Goal: Task Accomplishment & Management: Use online tool/utility

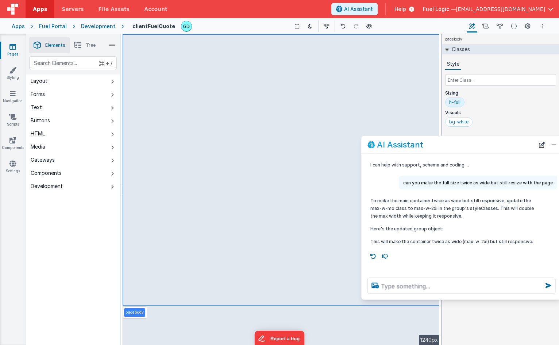
drag, startPoint x: 160, startPoint y: 188, endPoint x: 499, endPoint y: 151, distance: 340.8
click at [497, 149] on div "AI Assistant" at bounding box center [451, 144] width 167 height 9
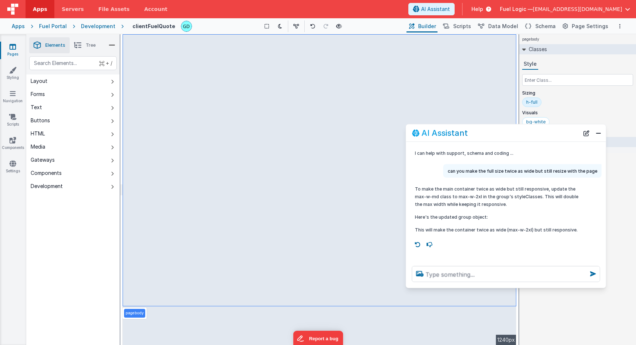
drag, startPoint x: 437, startPoint y: 154, endPoint x: 493, endPoint y: 137, distance: 59.2
click at [493, 137] on div "AI Assistant" at bounding box center [495, 132] width 167 height 9
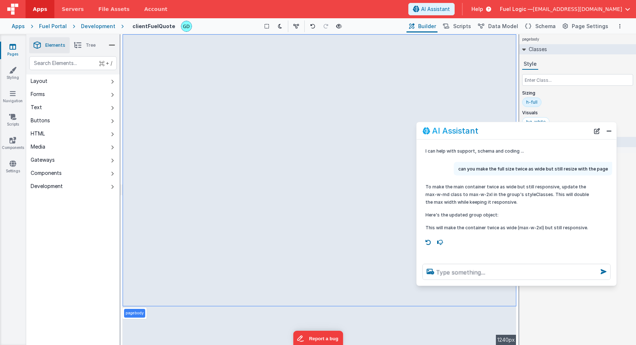
drag, startPoint x: 484, startPoint y: 132, endPoint x: 490, endPoint y: 131, distance: 6.7
click at [490, 131] on div "AI Assistant" at bounding box center [506, 130] width 167 height 9
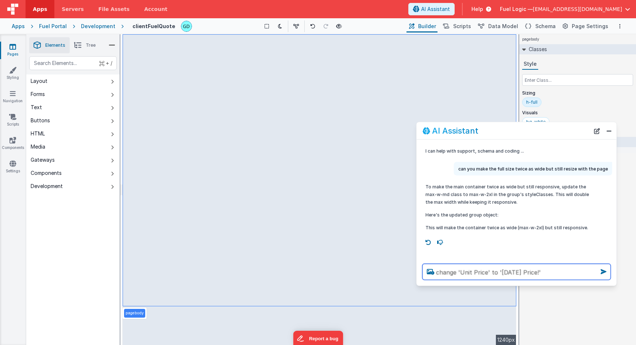
type textarea "change 'Unit Price' to '[DATE] Price!'"
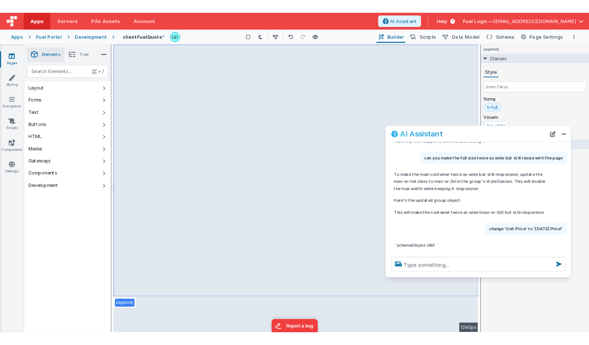
scroll to position [26, 0]
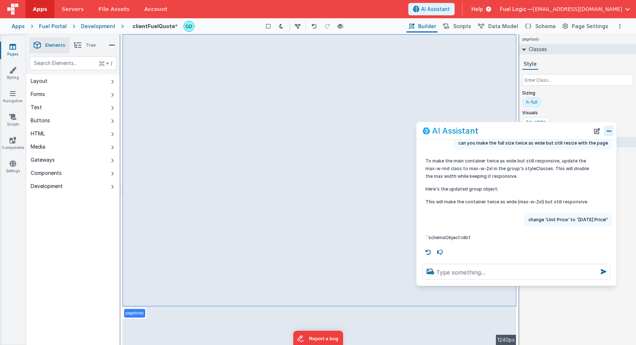
click at [611, 129] on button "Close" at bounding box center [608, 131] width 9 height 10
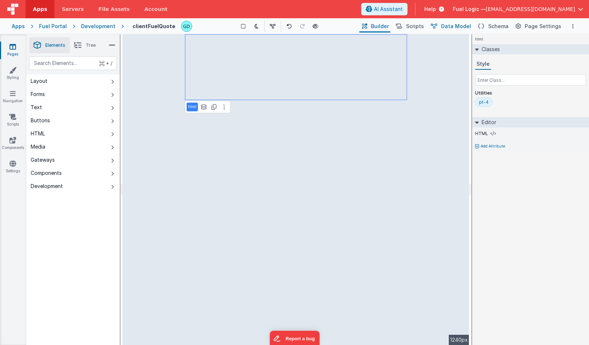
click at [461, 26] on span "Data Model" at bounding box center [456, 26] width 30 height 7
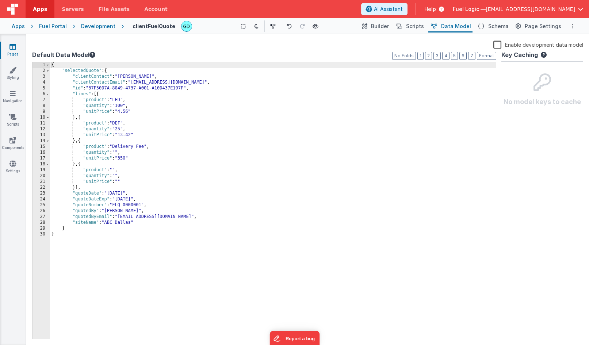
click at [179, 219] on div "{ "selectedQuote" : { "clientContact" : "[PERSON_NAME]" , "clientContactEmail" …" at bounding box center [273, 206] width 446 height 289
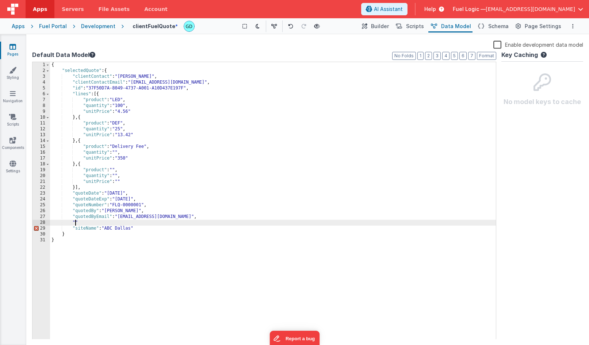
paste textarea
click at [503, 27] on span "Schema" at bounding box center [498, 26] width 20 height 7
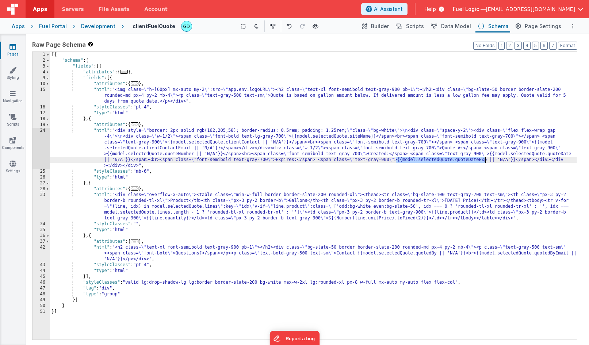
drag, startPoint x: 396, startPoint y: 161, endPoint x: 485, endPoint y: 161, distance: 89.1
click at [485, 161] on div "[{ "schema" : { "fields" : [{ "attributes" : { ... } , "fields" : [{ "attribute…" at bounding box center [313, 201] width 527 height 299
click at [270, 96] on div "[{ "schema" : { "fields" : [{ "attributes" : { ... } , "fields" : [{ "attribute…" at bounding box center [313, 201] width 527 height 299
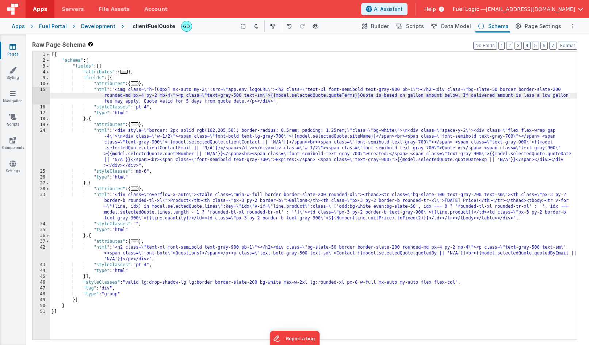
click at [244, 102] on div "[{ "schema" : { "fields" : [{ "attributes" : { ... } , "fields" : [{ "attribute…" at bounding box center [313, 201] width 527 height 299
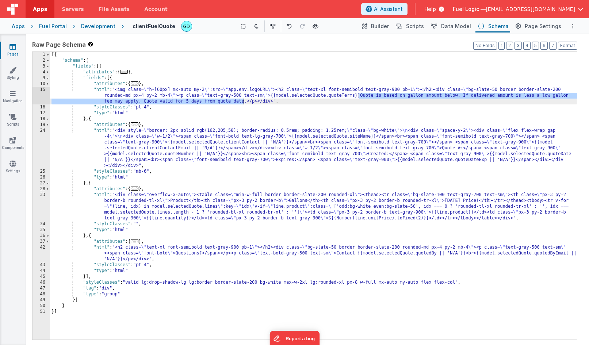
click at [246, 103] on div "[{ "schema" : { "fields" : [{ "attributes" : { ... } , "fields" : [{ "attribute…" at bounding box center [313, 201] width 527 height 299
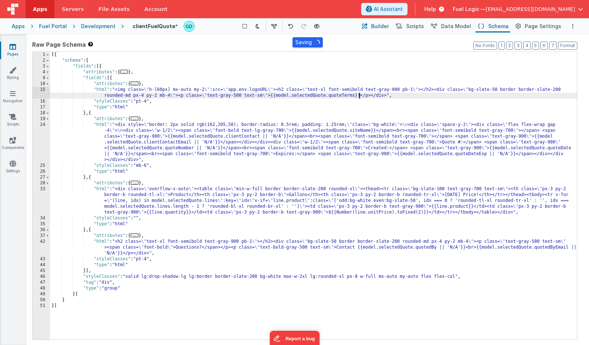
click at [385, 26] on span "Builder" at bounding box center [380, 26] width 18 height 7
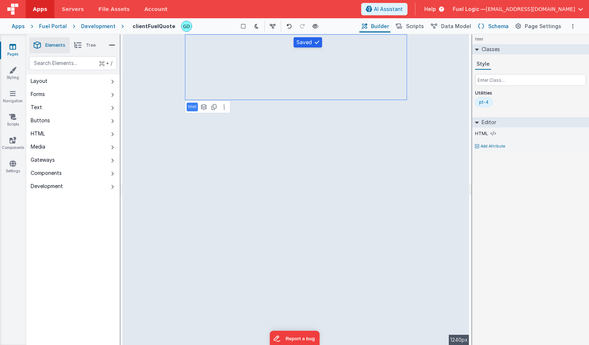
click at [499, 28] on span "Schema" at bounding box center [498, 26] width 20 height 7
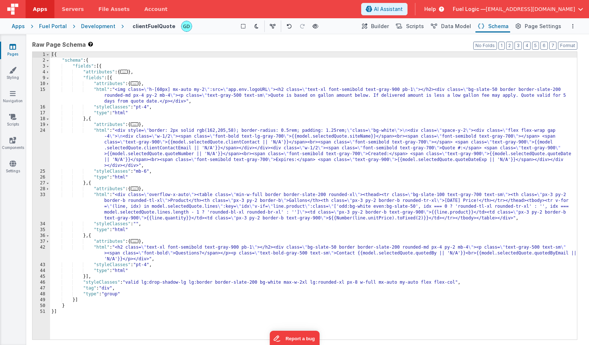
click at [268, 95] on div "[{ "schema" : { "fields" : [{ "attributes" : { ... } , "fields" : [{ "attribute…" at bounding box center [313, 201] width 527 height 299
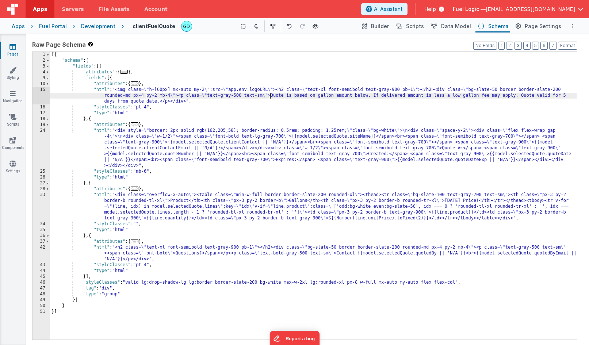
click at [271, 96] on div "[{ "schema" : { "fields" : [{ "attributes" : { ... } , "fields" : [{ "attribute…" at bounding box center [313, 201] width 527 height 299
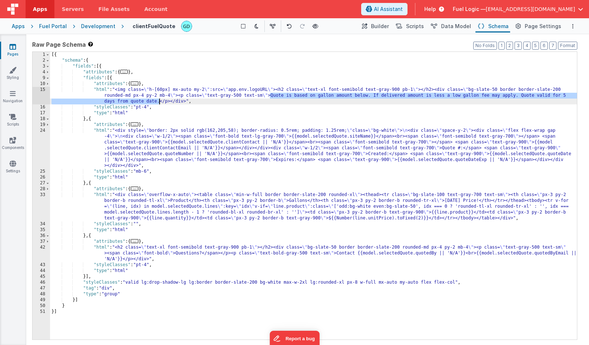
click at [158, 101] on div "[{ "schema" : { "fields" : [{ "attributes" : { ... } , "fields" : [{ "attribute…" at bounding box center [313, 201] width 527 height 299
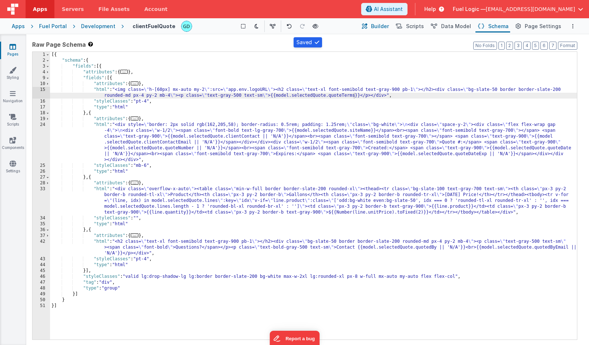
click at [388, 26] on span "Builder" at bounding box center [380, 26] width 18 height 7
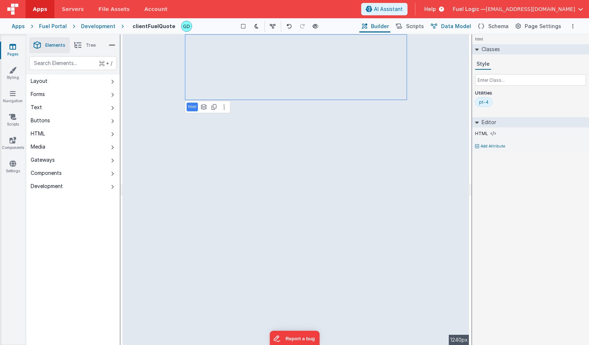
click at [456, 26] on span "Data Model" at bounding box center [456, 26] width 30 height 7
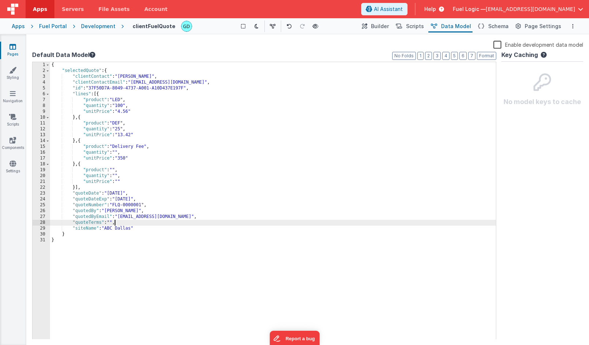
click at [110, 223] on div "{ "selectedQuote" : { "clientContact" : "[PERSON_NAME]" , "clientContactEmail" …" at bounding box center [273, 206] width 446 height 289
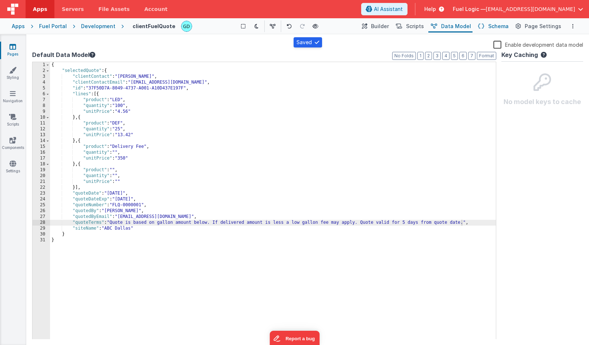
click at [498, 25] on span "Schema" at bounding box center [498, 26] width 20 height 7
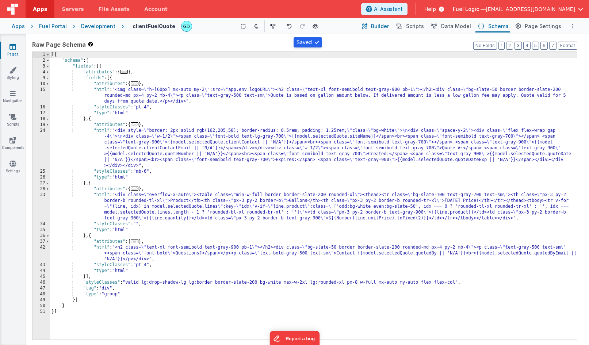
click at [387, 24] on span "Builder" at bounding box center [380, 26] width 18 height 7
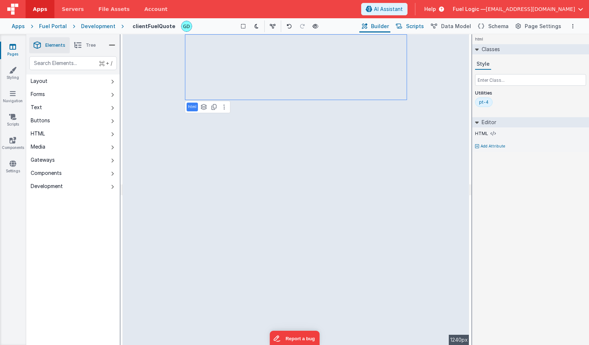
click at [419, 28] on span "Scripts" at bounding box center [415, 26] width 18 height 7
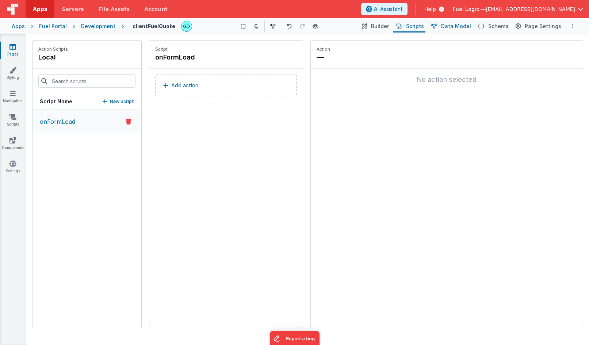
click at [450, 25] on span "Data Model" at bounding box center [456, 26] width 30 height 7
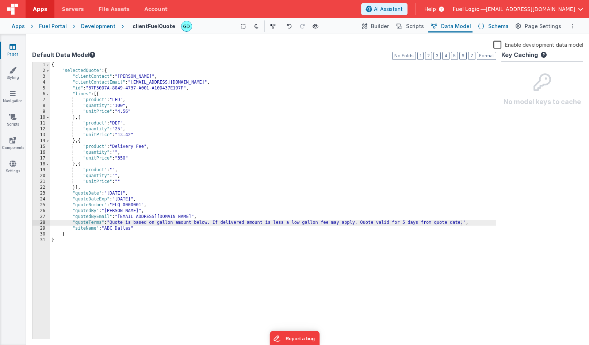
click at [496, 24] on span "Schema" at bounding box center [498, 26] width 20 height 7
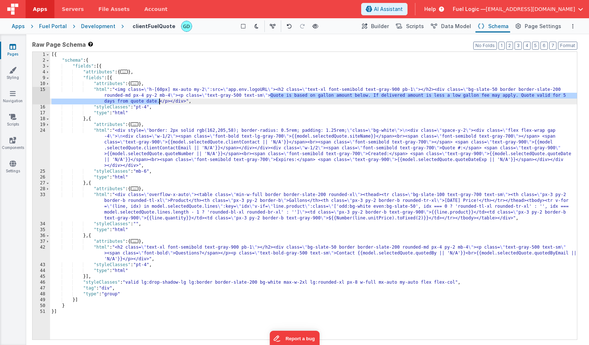
drag, startPoint x: 269, startPoint y: 96, endPoint x: 158, endPoint y: 100, distance: 111.4
click at [158, 100] on div "[{ "schema" : { "fields" : [{ "attributes" : { ... } , "fields" : [{ "attribute…" at bounding box center [313, 201] width 527 height 299
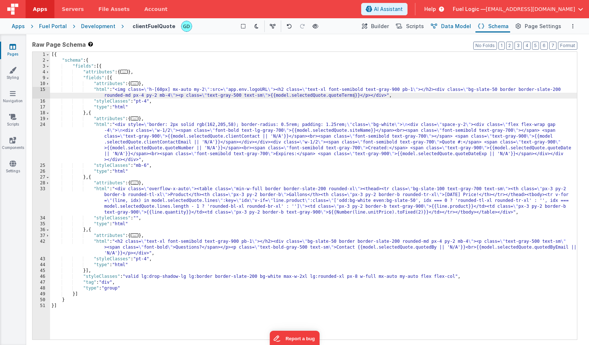
click at [464, 31] on button "Data Model" at bounding box center [450, 26] width 44 height 12
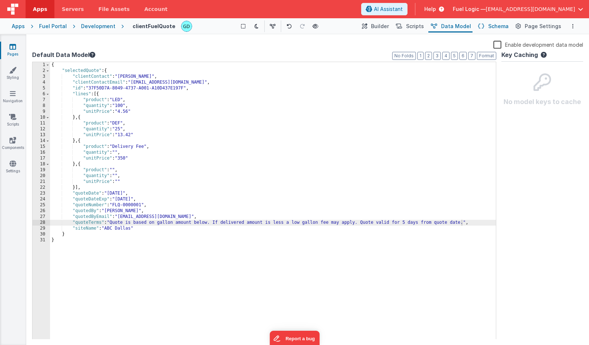
click at [497, 28] on span "Schema" at bounding box center [498, 26] width 20 height 7
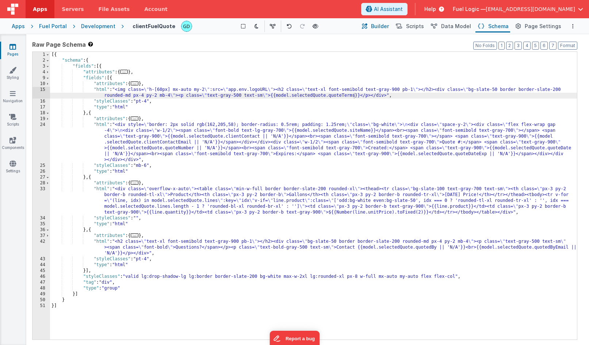
click at [389, 26] on span "Builder" at bounding box center [380, 26] width 18 height 7
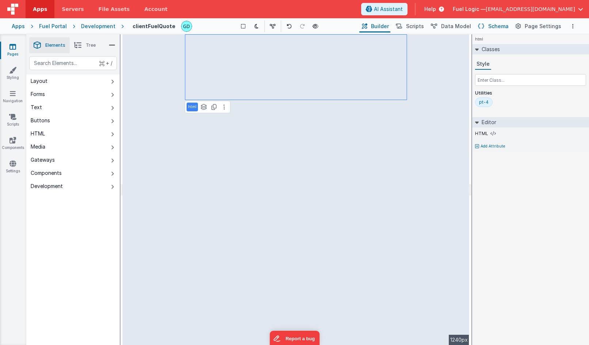
click at [504, 24] on span "Schema" at bounding box center [498, 26] width 20 height 7
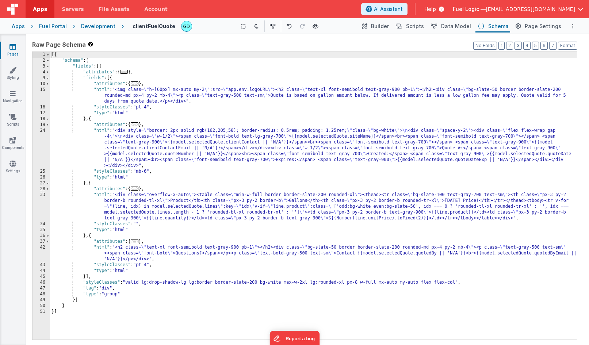
click at [54, 27] on div "Fuel Portal" at bounding box center [53, 26] width 28 height 7
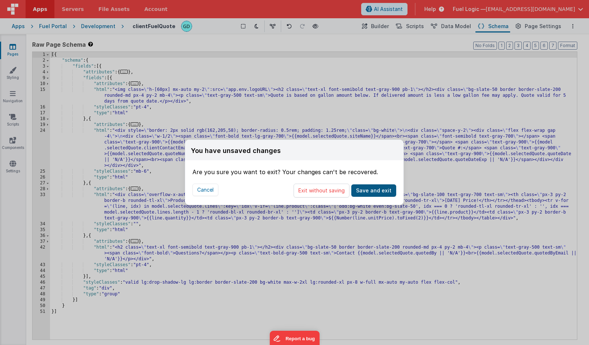
click at [370, 191] on button "Save and exit" at bounding box center [373, 190] width 45 height 12
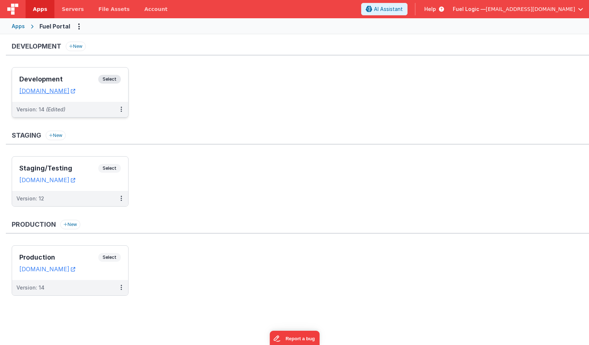
click at [85, 108] on div "Version: 14 (Edited)" at bounding box center [65, 109] width 98 height 7
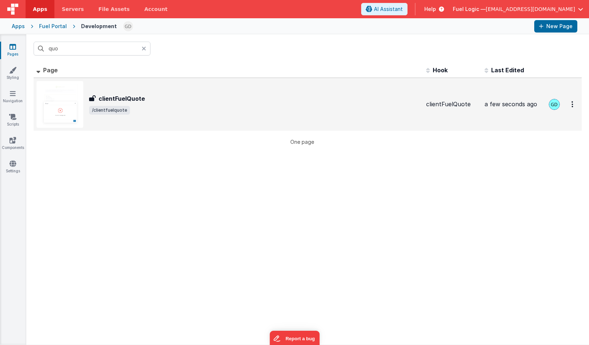
click at [179, 103] on div "clientFuelQuote clientFuelQuote /clientfuelquote" at bounding box center [254, 104] width 331 height 20
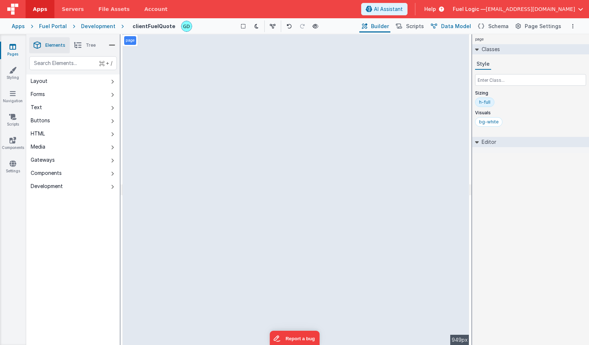
click at [459, 27] on span "Data Model" at bounding box center [456, 26] width 30 height 7
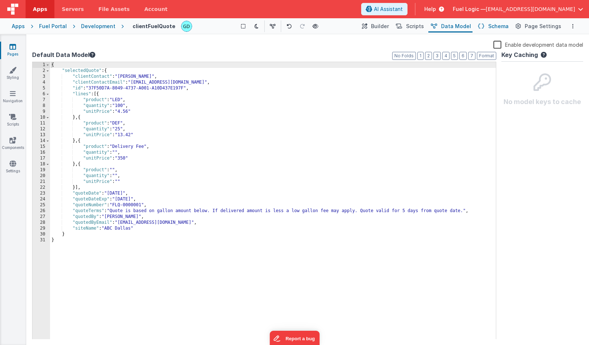
click at [500, 26] on span "Schema" at bounding box center [498, 26] width 20 height 7
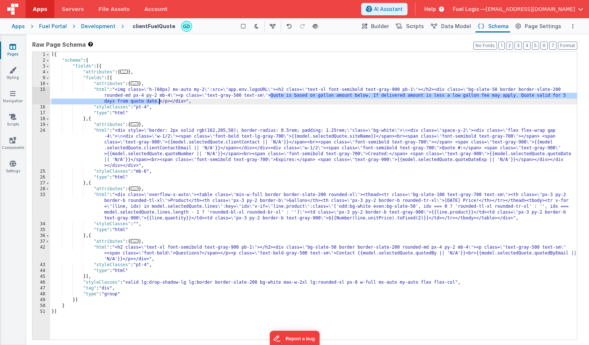
drag, startPoint x: 269, startPoint y: 95, endPoint x: 158, endPoint y: 100, distance: 111.1
click at [158, 100] on div "[{ "schema" : { "fields" : [{ "attributes" : { ... } , "fields" : [{ "attribute…" at bounding box center [313, 201] width 527 height 299
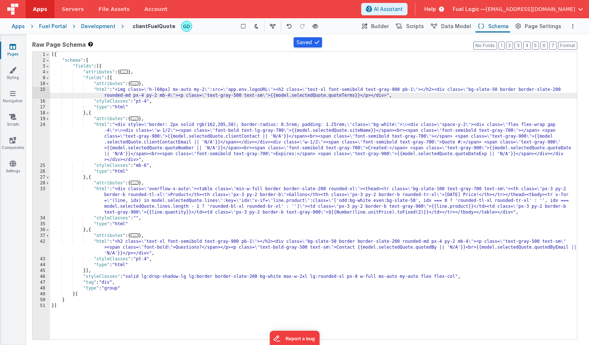
click at [57, 28] on div "Fuel Portal" at bounding box center [53, 26] width 28 height 7
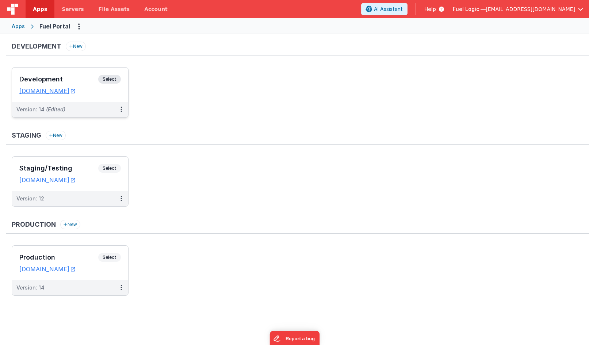
click at [77, 81] on h3 "Development" at bounding box center [58, 79] width 79 height 7
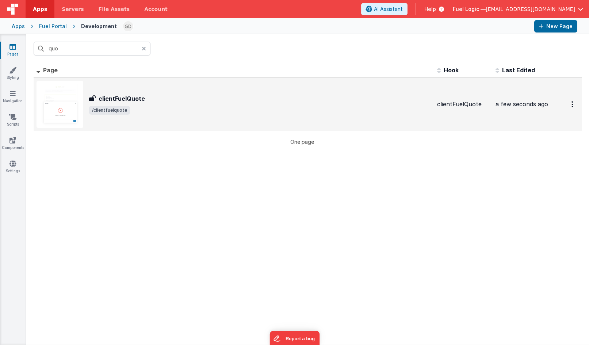
click at [218, 108] on span "/clientfuelquote" at bounding box center [260, 110] width 342 height 9
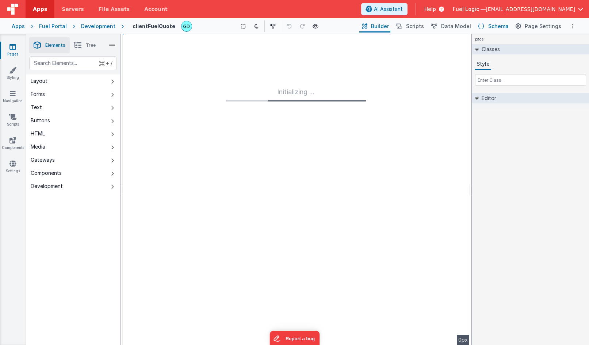
click at [508, 27] on span "Schema" at bounding box center [498, 26] width 20 height 7
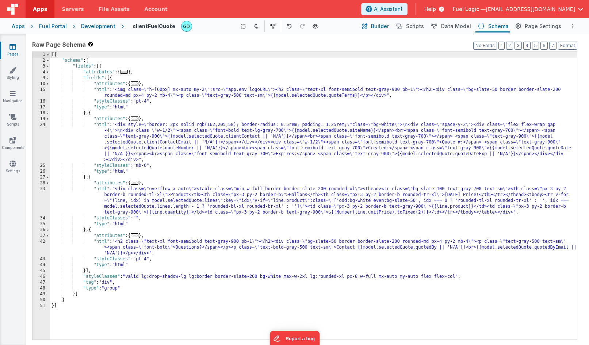
click at [387, 25] on span "Builder" at bounding box center [380, 26] width 18 height 7
